Goal: Download file/media

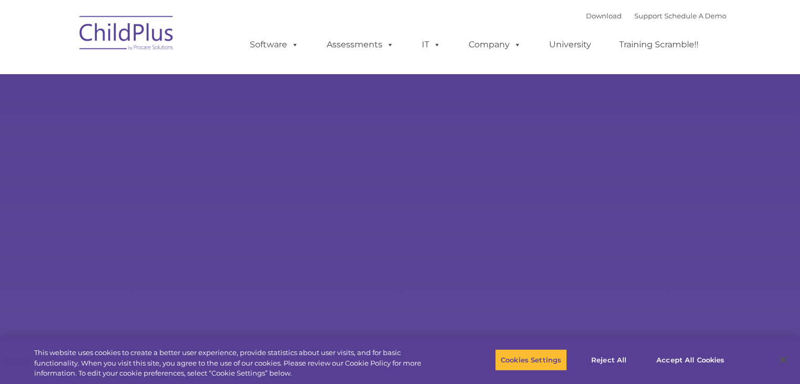
select select "MEDIUM"
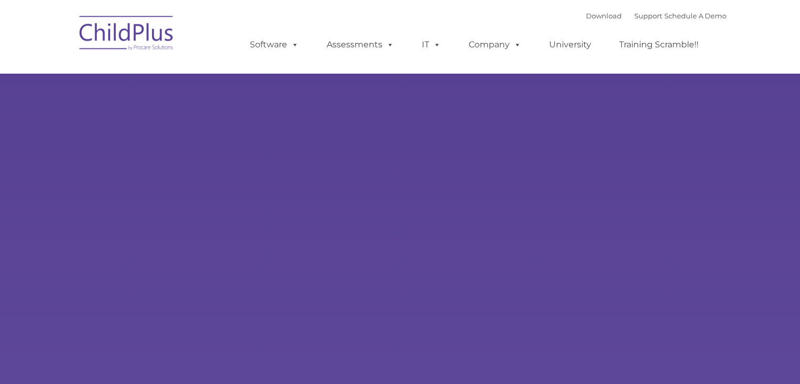
type input ""
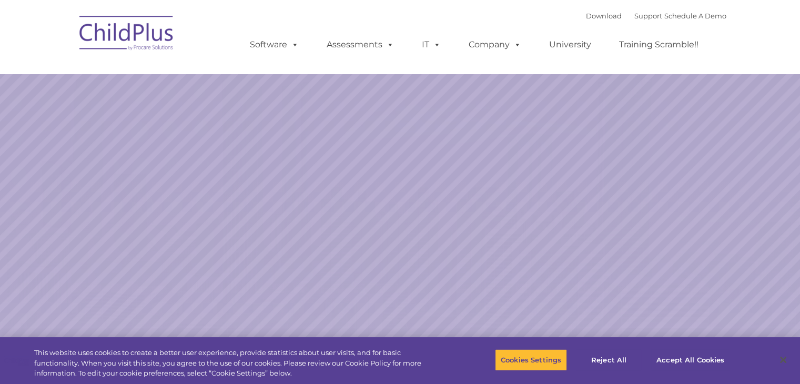
select select "MEDIUM"
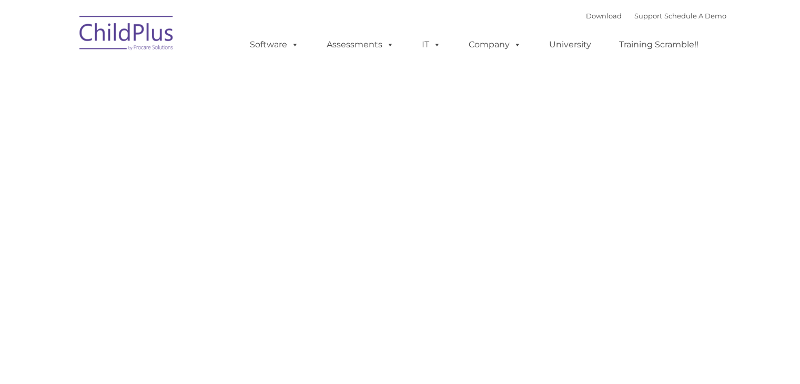
type input ""
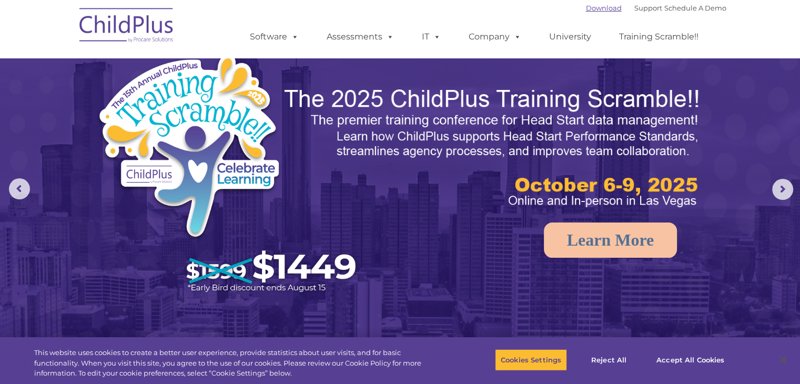
click at [595, 11] on link "Download" at bounding box center [604, 8] width 36 height 8
